Goal: Find specific page/section: Find specific page/section

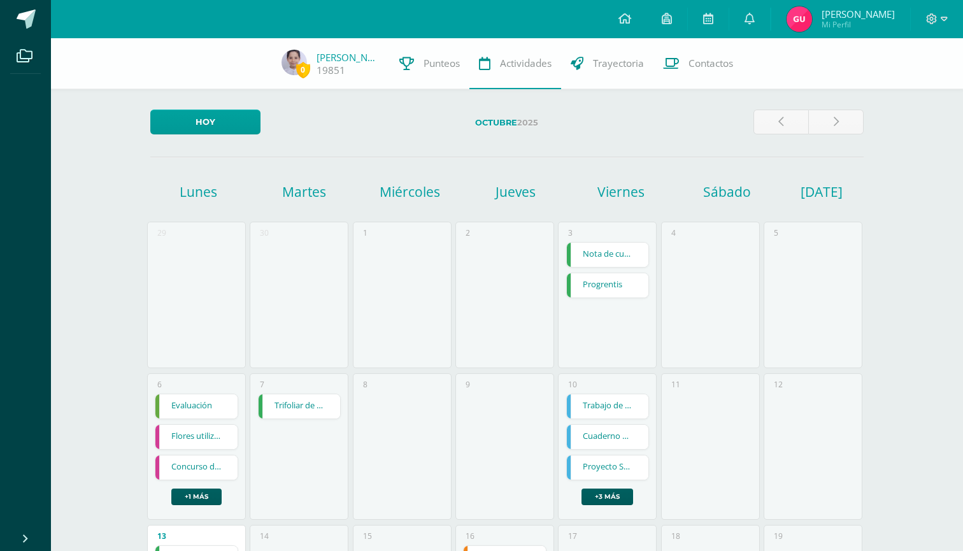
scroll to position [276, 0]
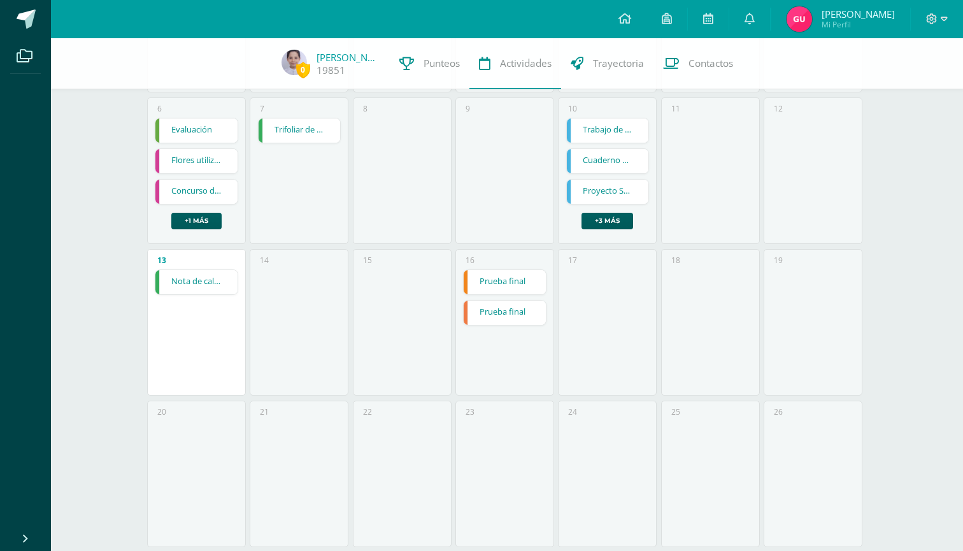
click at [193, 282] on link "Nota de caligrafía" at bounding box center [196, 282] width 82 height 24
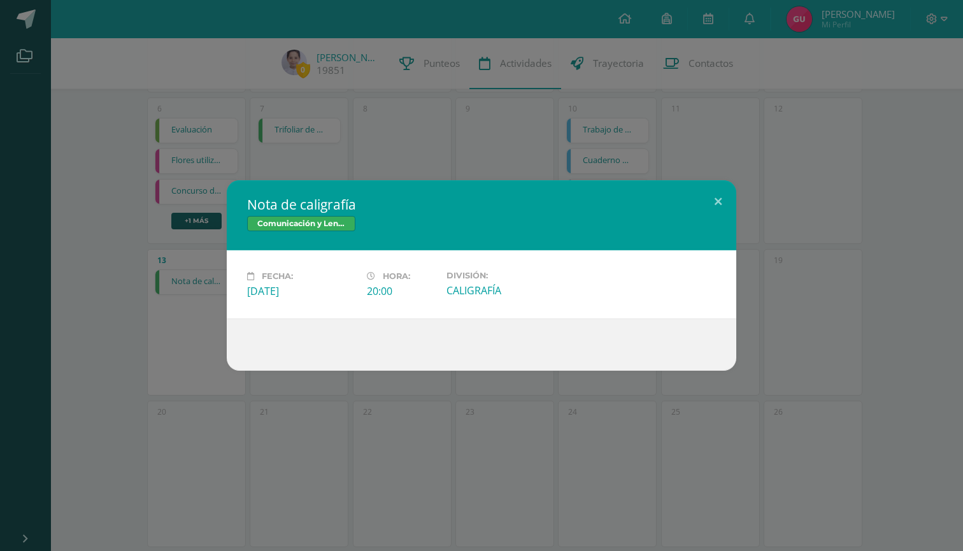
click at [280, 225] on span "Comunicación y Lenguaje" at bounding box center [301, 223] width 108 height 15
click at [718, 199] on button at bounding box center [718, 201] width 36 height 43
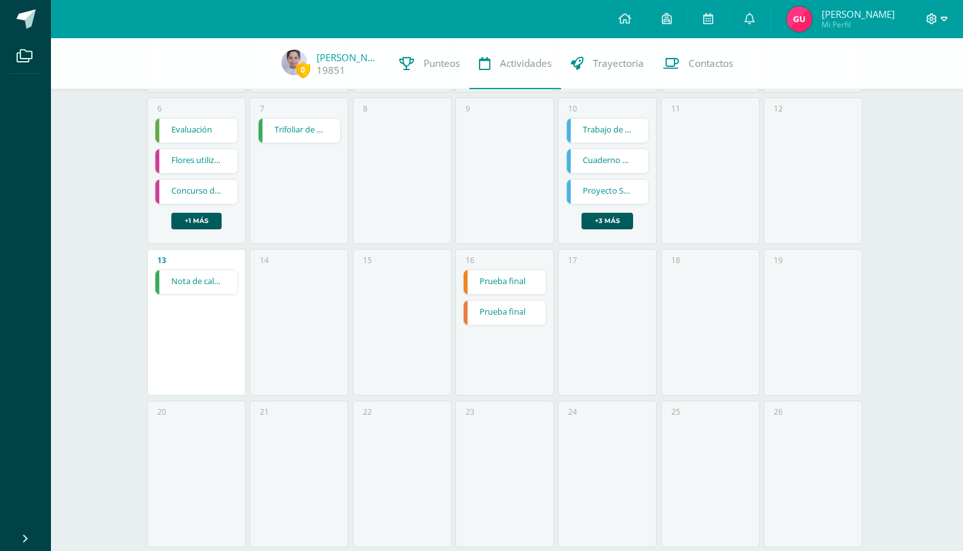
click at [941, 20] on icon at bounding box center [944, 18] width 7 height 11
click at [816, 47] on div "0 Juan Hernández 19851 Punteos Actividades Trayectoria Contactos" at bounding box center [481, 63] width 963 height 51
click at [840, 15] on span "[PERSON_NAME]" at bounding box center [858, 14] width 73 height 13
click at [357, 53] on link "[PERSON_NAME]" at bounding box center [349, 57] width 64 height 13
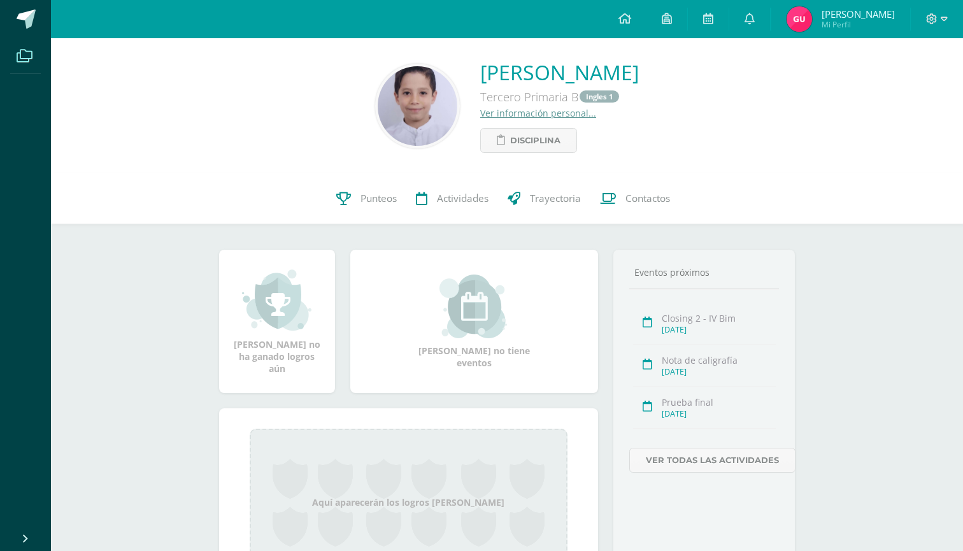
click at [24, 53] on icon at bounding box center [25, 56] width 16 height 13
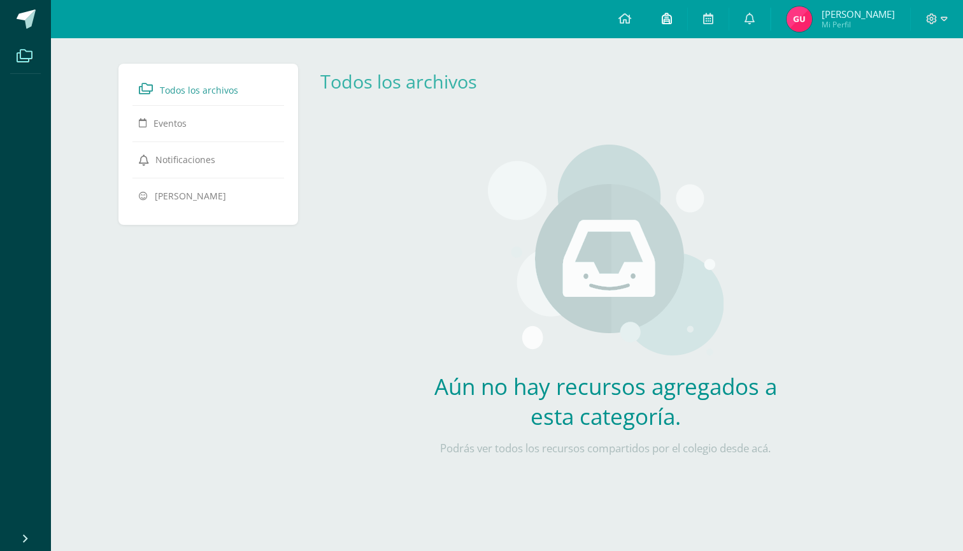
click at [662, 12] on span at bounding box center [667, 19] width 10 height 14
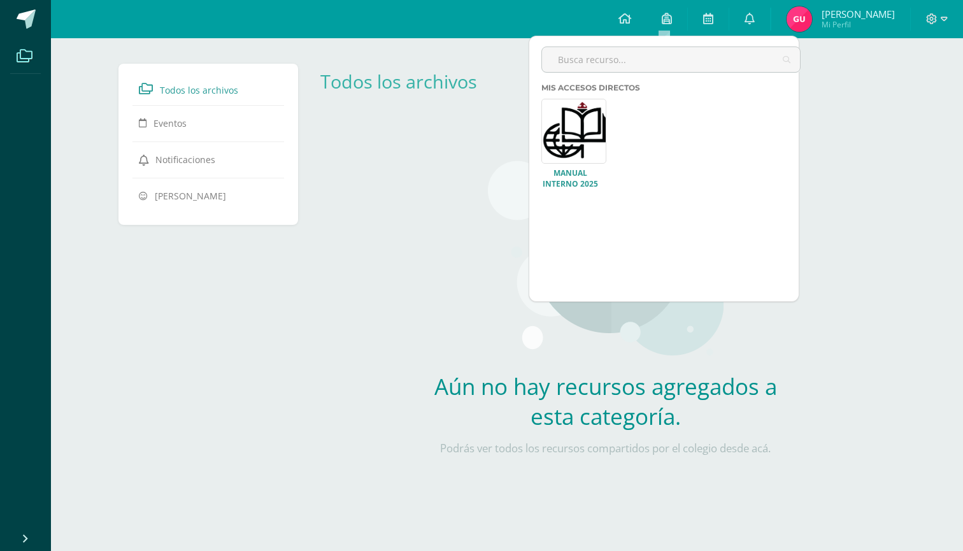
click at [577, 120] on link at bounding box center [573, 131] width 65 height 65
click at [623, 22] on icon at bounding box center [624, 18] width 13 height 11
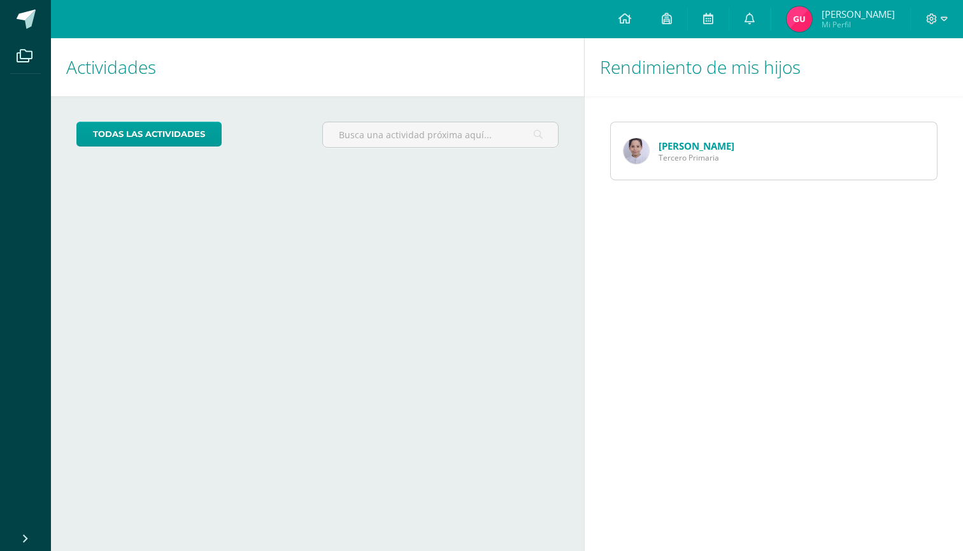
click at [710, 163] on div "Juan Hernández Tercero Primaria" at bounding box center [679, 150] width 136 height 57
click at [703, 150] on link "[PERSON_NAME]" at bounding box center [697, 145] width 76 height 13
